Goal: Task Accomplishment & Management: Manage account settings

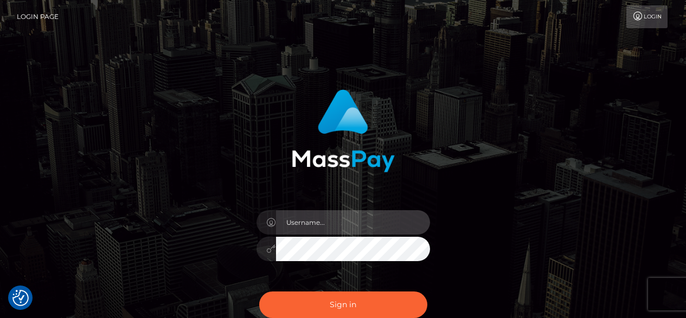
click at [295, 221] on input "text" at bounding box center [353, 222] width 154 height 24
type input "[EMAIL_ADDRESS][DOMAIN_NAME]"
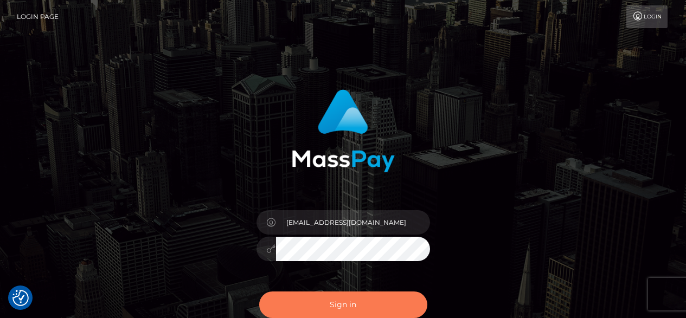
click at [367, 298] on button "Sign in" at bounding box center [343, 305] width 168 height 27
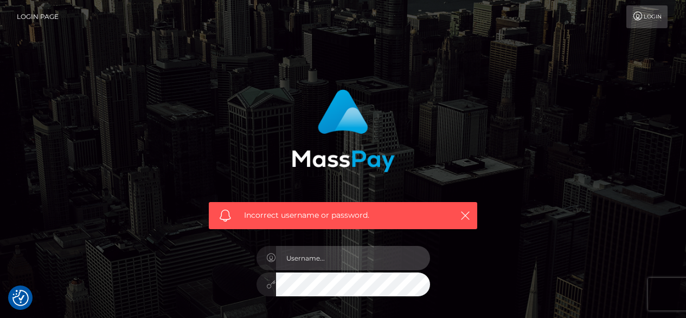
click at [387, 261] on input "text" at bounding box center [353, 258] width 154 height 24
type input "[EMAIL_ADDRESS][DOMAIN_NAME]"
click at [353, 297] on div "[EMAIL_ADDRESS][DOMAIN_NAME]" at bounding box center [343, 279] width 190 height 83
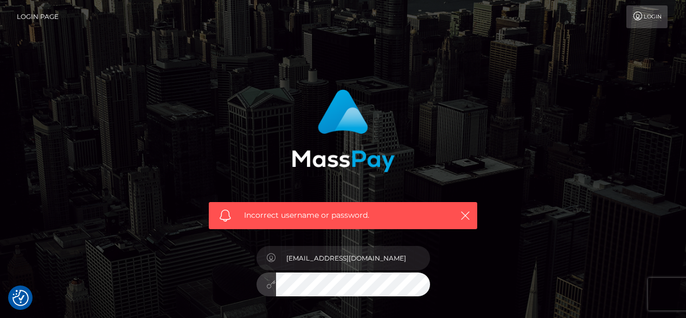
scroll to position [112, 0]
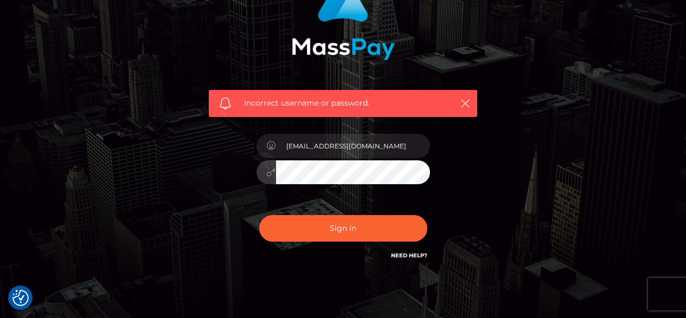
click at [259, 215] on button "Sign in" at bounding box center [343, 228] width 168 height 27
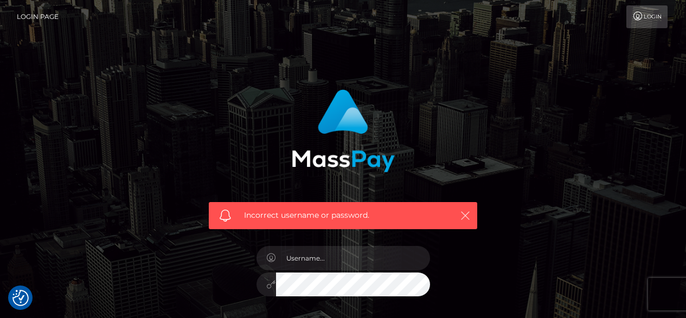
click at [464, 209] on button "button" at bounding box center [465, 216] width 14 height 14
click at [470, 222] on button "button" at bounding box center [465, 216] width 14 height 14
click at [463, 218] on icon "button" at bounding box center [465, 215] width 11 height 11
click at [465, 215] on icon "button" at bounding box center [465, 215] width 11 height 11
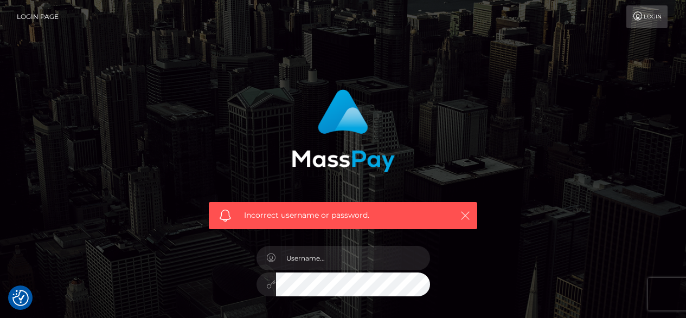
click at [465, 215] on icon "button" at bounding box center [465, 215] width 11 height 11
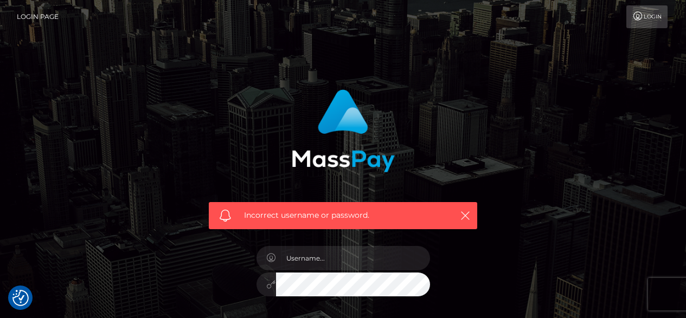
click at [476, 215] on div "Incorrect username or password." at bounding box center [343, 215] width 269 height 27
click at [473, 214] on div "Incorrect username or password." at bounding box center [343, 215] width 269 height 27
click at [470, 213] on icon "button" at bounding box center [465, 215] width 11 height 11
click at [469, 213] on icon "button" at bounding box center [465, 215] width 11 height 11
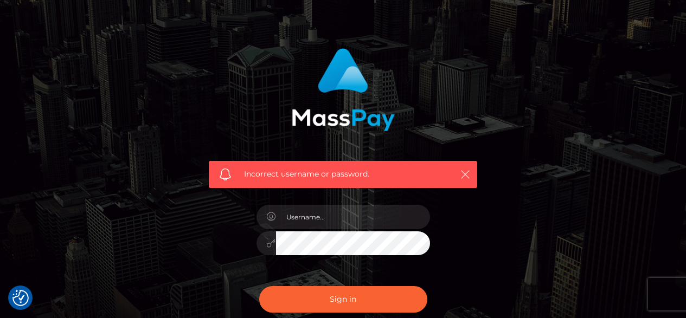
scroll to position [156, 0]
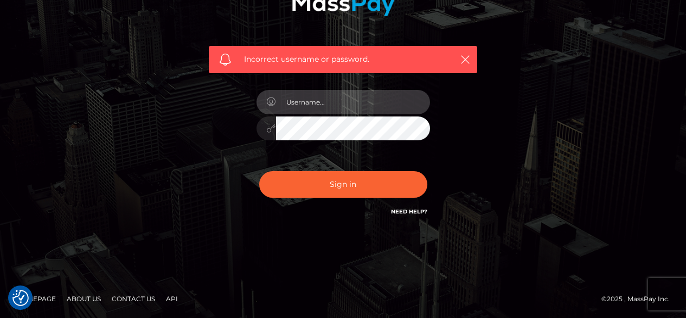
click at [337, 111] on input "text" at bounding box center [353, 102] width 154 height 24
type input "[EMAIL_ADDRESS][DOMAIN_NAME]"
click at [328, 112] on input "[EMAIL_ADDRESS][DOMAIN_NAME]" at bounding box center [353, 102] width 154 height 24
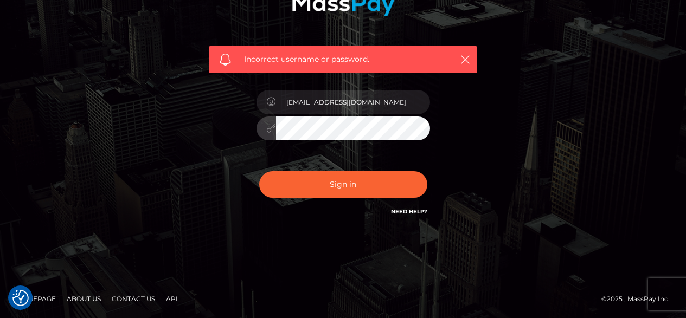
click at [259, 171] on button "Sign in" at bounding box center [343, 184] width 168 height 27
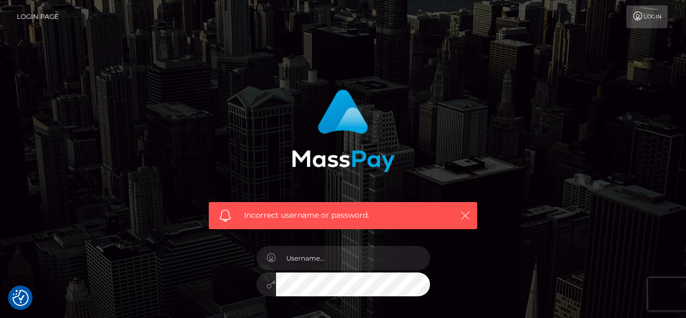
click at [465, 215] on icon "button" at bounding box center [465, 215] width 11 height 11
click at [472, 218] on div "Incorrect username or password." at bounding box center [343, 215] width 269 height 27
click at [471, 218] on div "Incorrect username or password." at bounding box center [343, 215] width 269 height 27
click at [462, 214] on icon "button" at bounding box center [465, 215] width 11 height 11
click at [468, 216] on icon "button" at bounding box center [465, 215] width 11 height 11
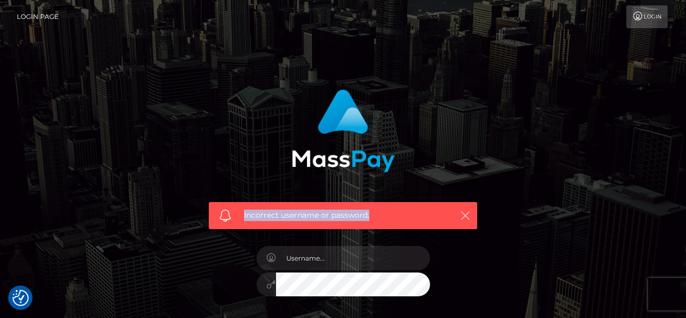
click at [468, 216] on icon "button" at bounding box center [465, 215] width 11 height 11
click at [465, 216] on icon "button" at bounding box center [465, 215] width 11 height 11
